Goal: Information Seeking & Learning: Learn about a topic

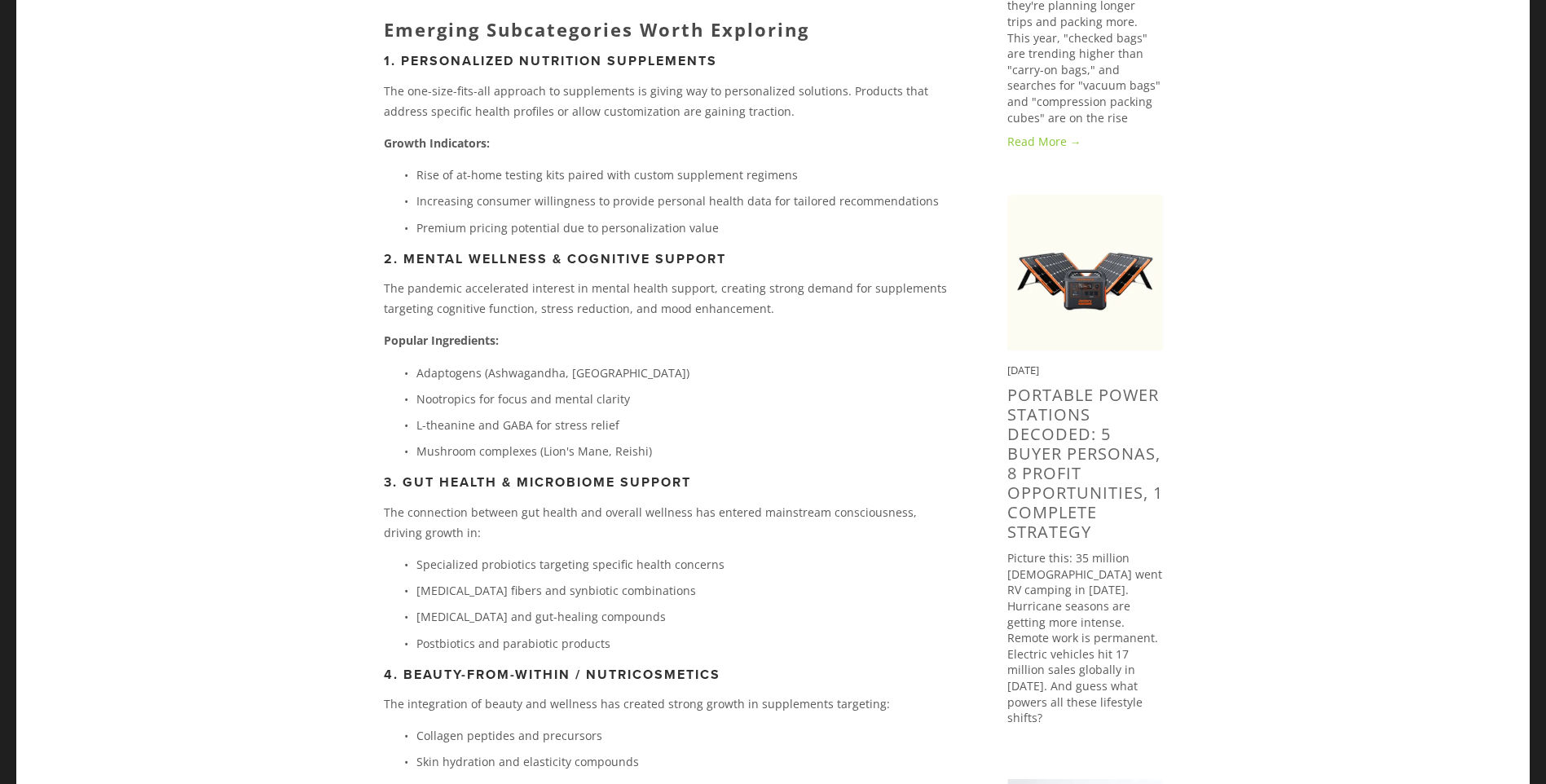
scroll to position [652, 0]
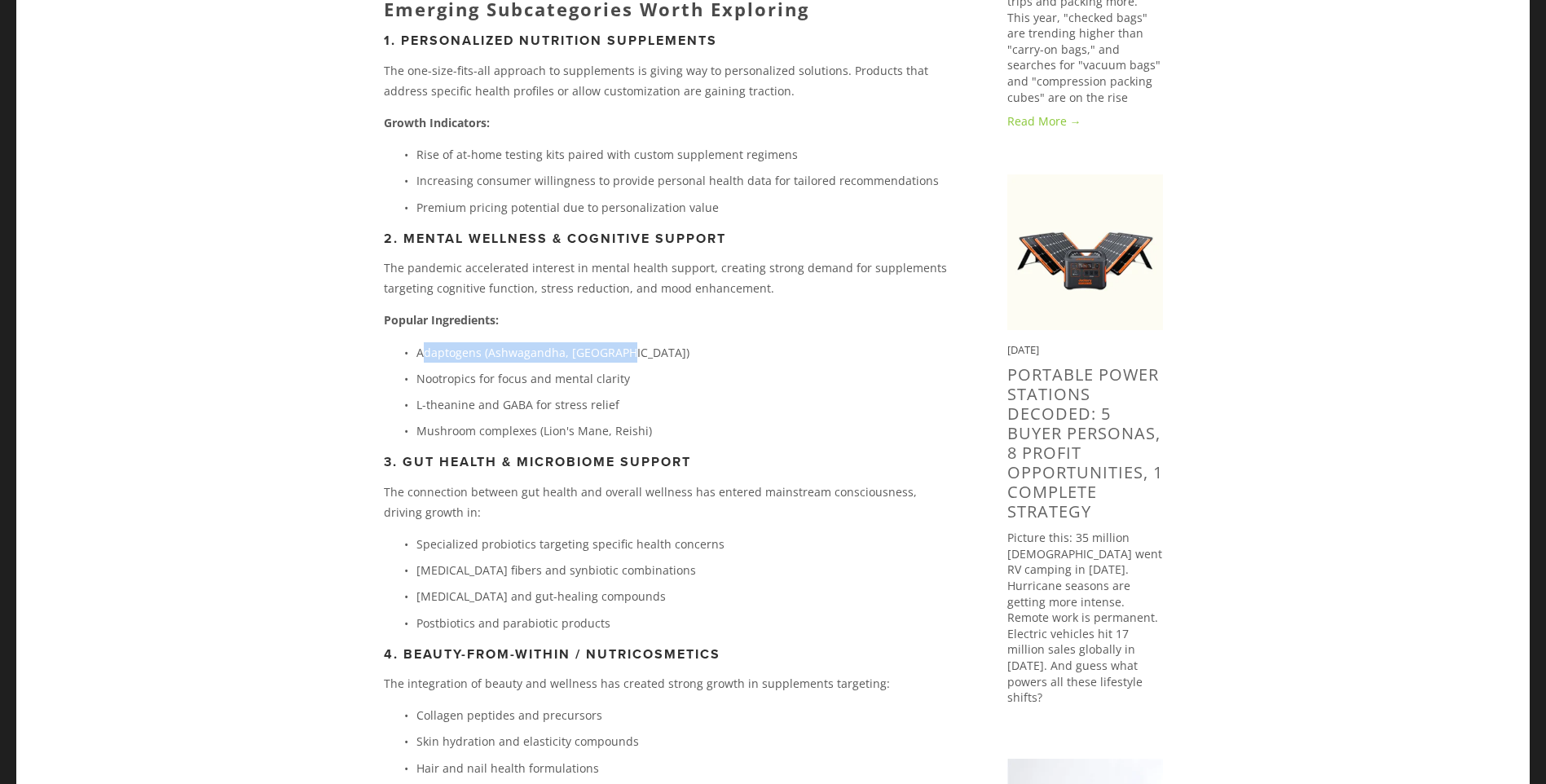
drag, startPoint x: 426, startPoint y: 352, endPoint x: 670, endPoint y: 342, distance: 244.2
click at [670, 342] on p "Adaptogens (Ashwagandha, [GEOGRAPHIC_DATA])" at bounding box center [686, 352] width 539 height 20
drag, startPoint x: 468, startPoint y: 376, endPoint x: 698, endPoint y: 376, distance: 230.0
click at [698, 376] on p "Nootropics for focus and mental clarity" at bounding box center [686, 378] width 539 height 20
drag, startPoint x: 416, startPoint y: 407, endPoint x: 673, endPoint y: 405, distance: 257.0
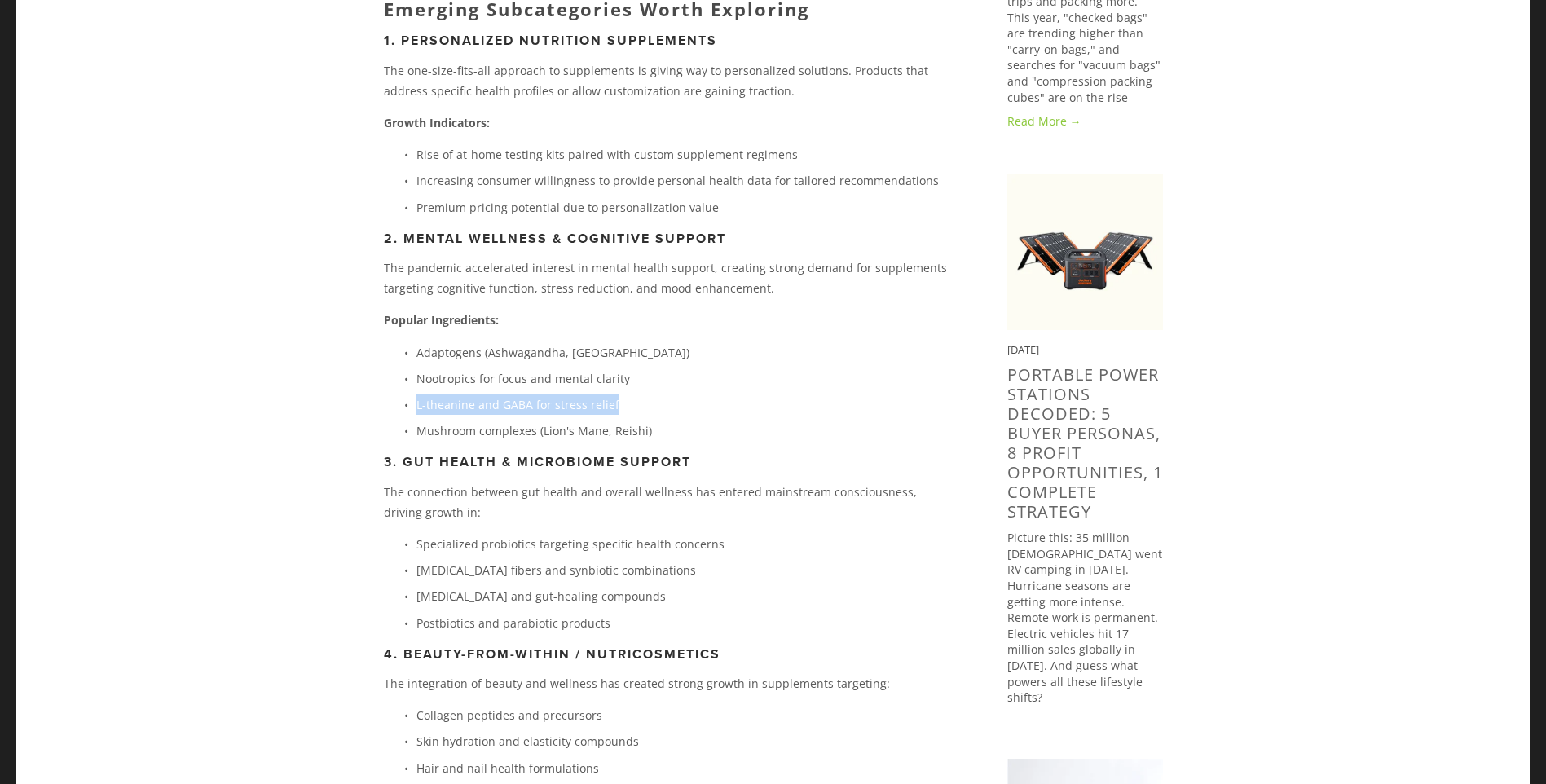
click at [673, 405] on p "L-theanine and GABA for stress relief" at bounding box center [686, 404] width 539 height 20
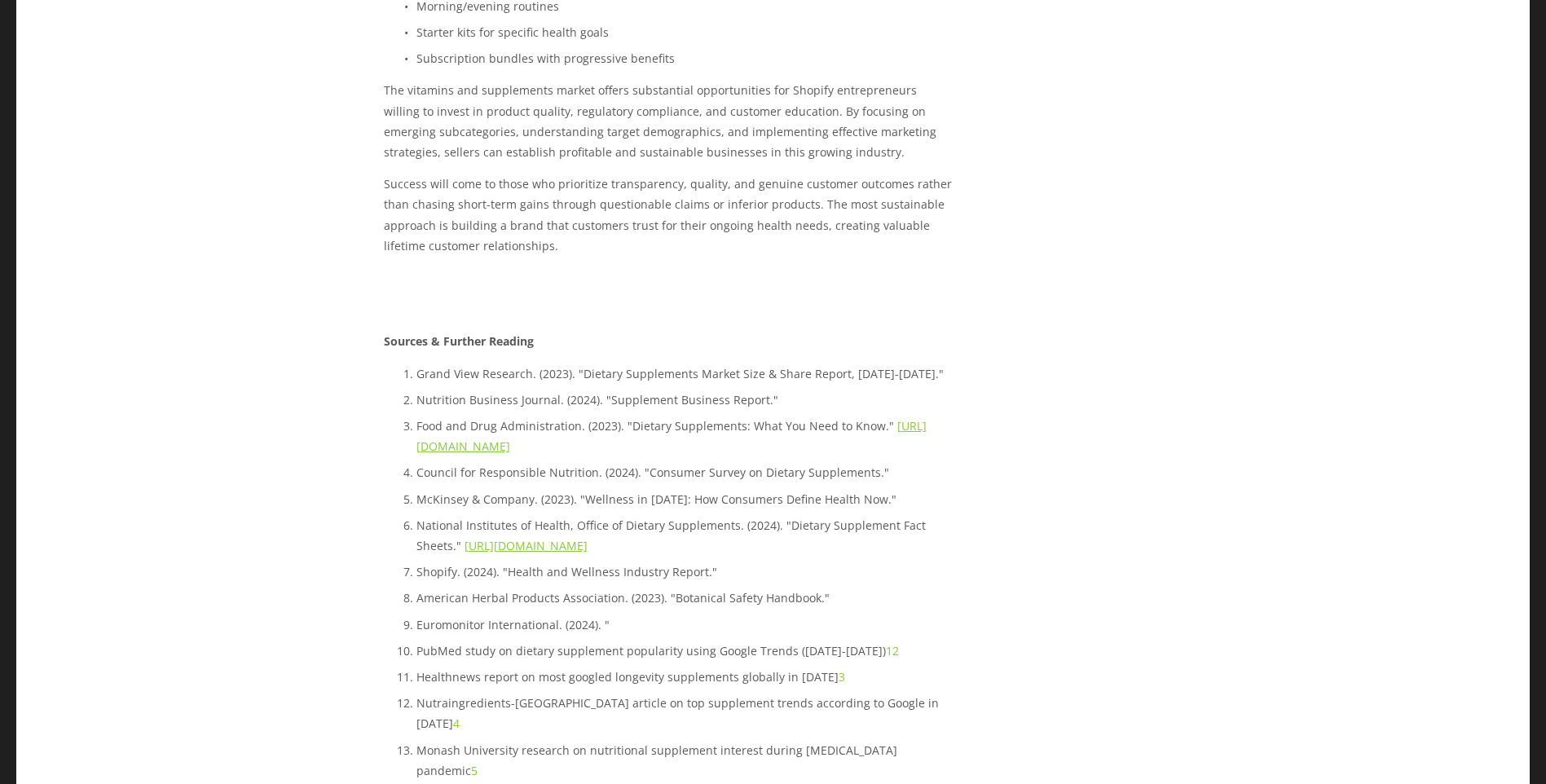
scroll to position [11197, 0]
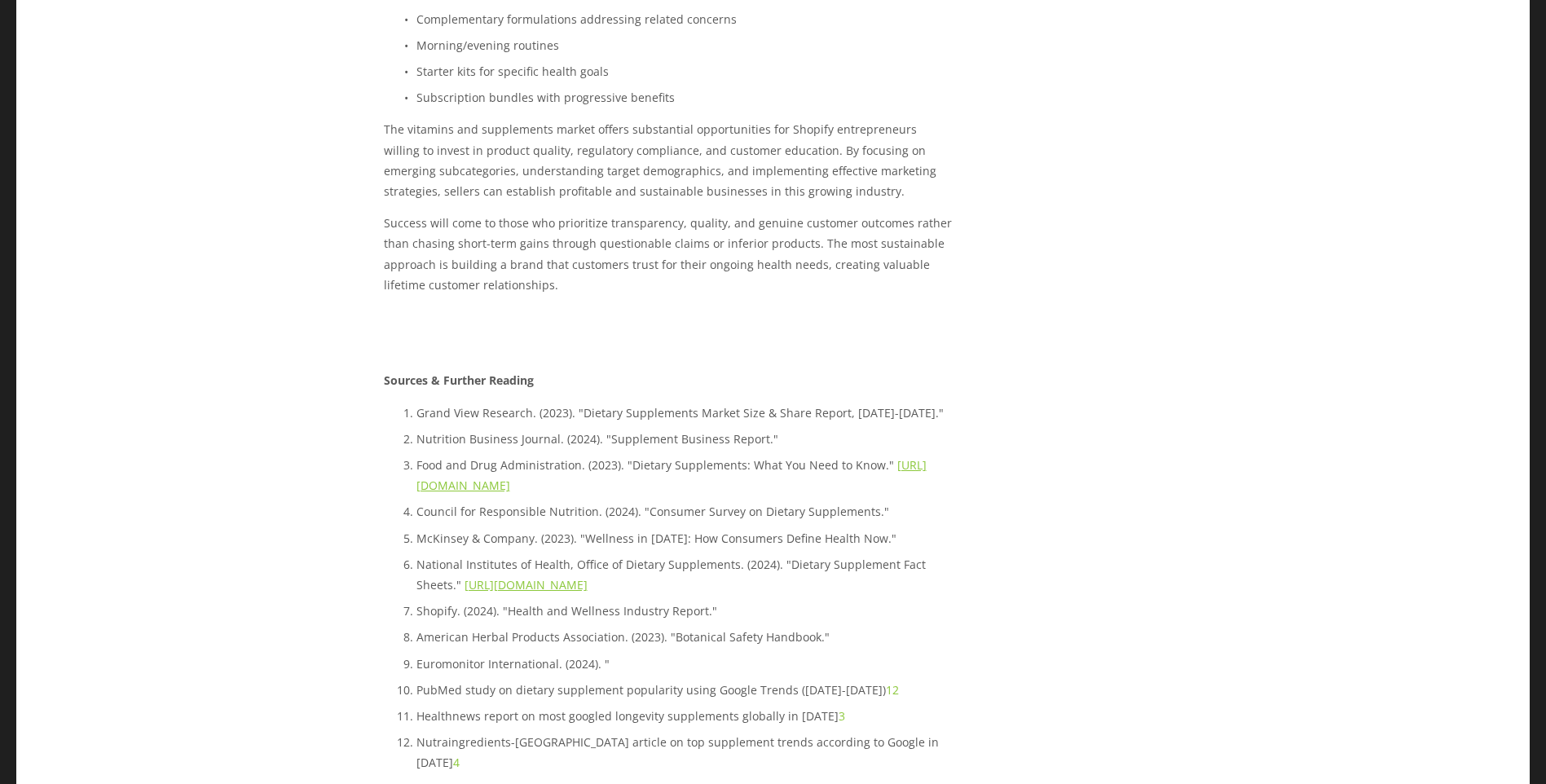
drag, startPoint x: 419, startPoint y: 673, endPoint x: 450, endPoint y: 673, distance: 31.0
drag, startPoint x: 460, startPoint y: 669, endPoint x: 433, endPoint y: 669, distance: 27.0
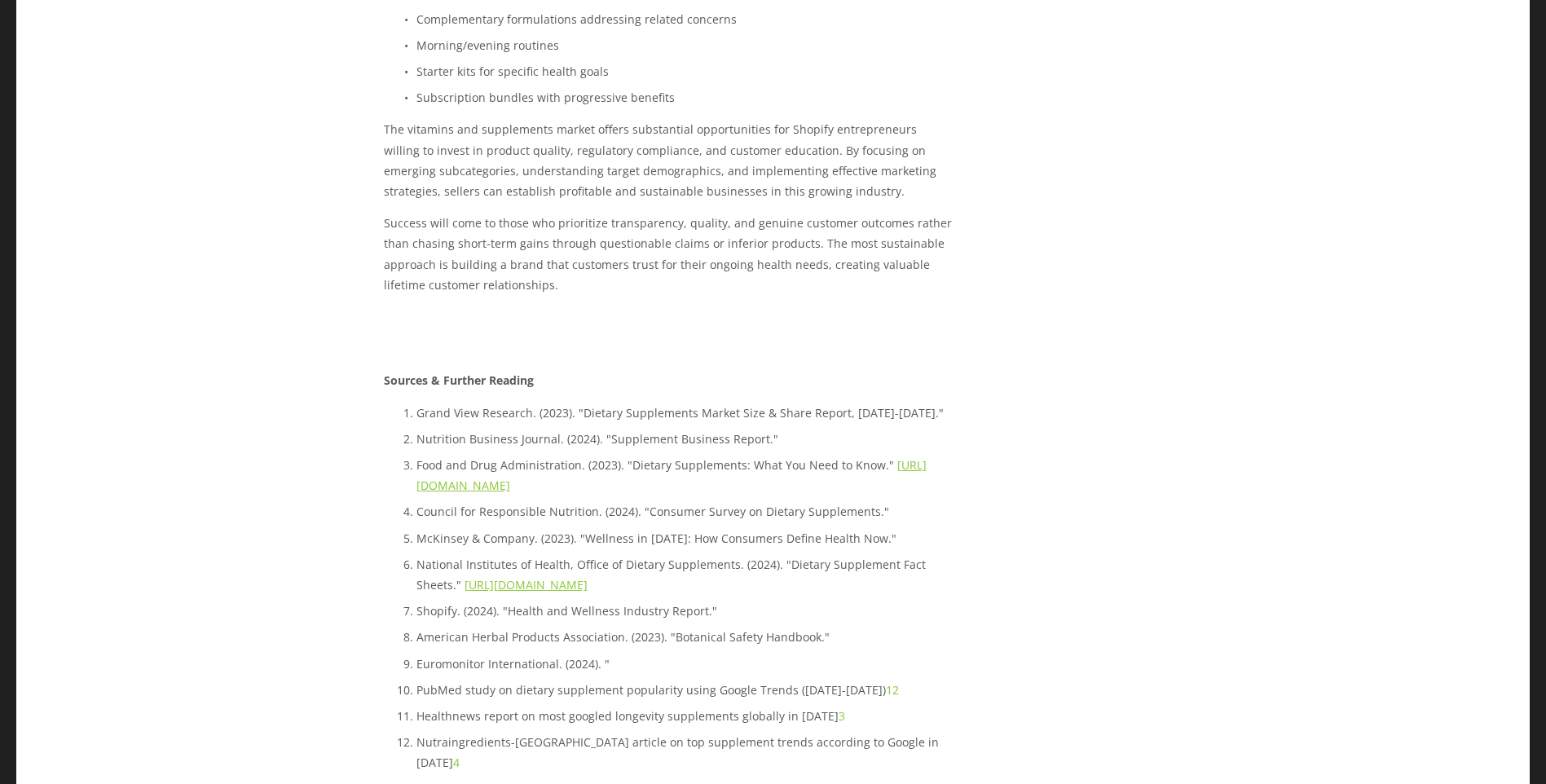
drag, startPoint x: 433, startPoint y: 669, endPoint x: 490, endPoint y: 665, distance: 57.1
drag, startPoint x: 749, startPoint y: 668, endPoint x: 416, endPoint y: 665, distance: 333.0
copy p "Glimpse report on vitamin and supplement trends for 2025"
